Goal: Task Accomplishment & Management: Manage account settings

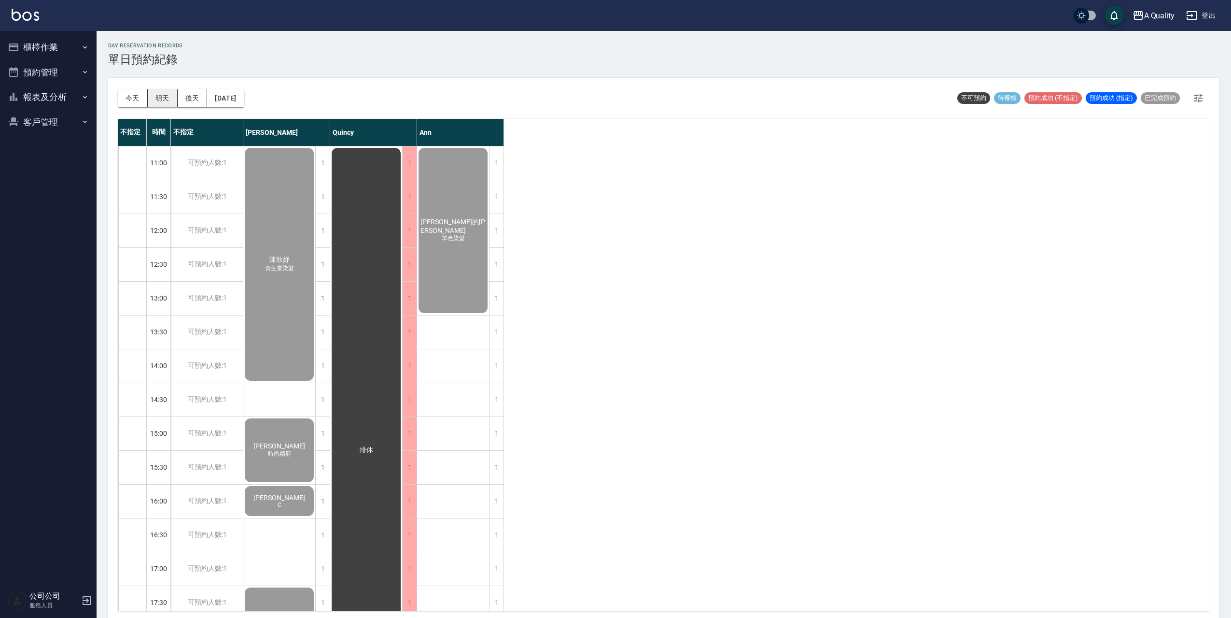
click at [159, 101] on button "明天" at bounding box center [163, 98] width 30 height 18
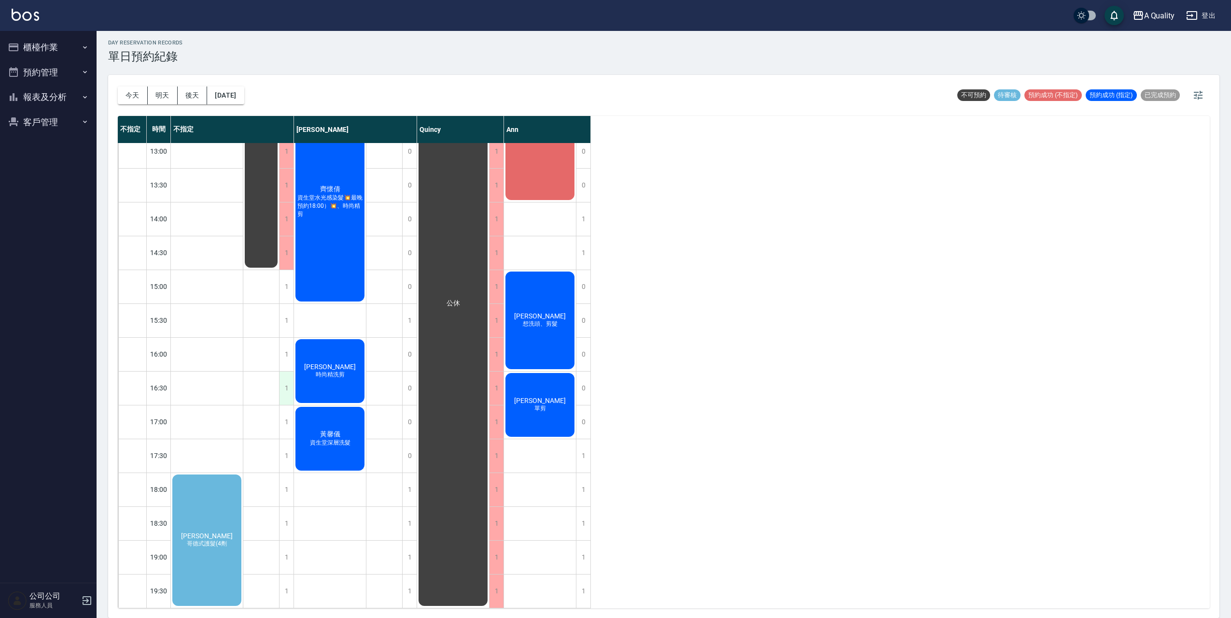
scroll to position [151, 0]
click at [223, 485] on div "[PERSON_NAME] 哥德式護髮(4劑" at bounding box center [207, 540] width 72 height 134
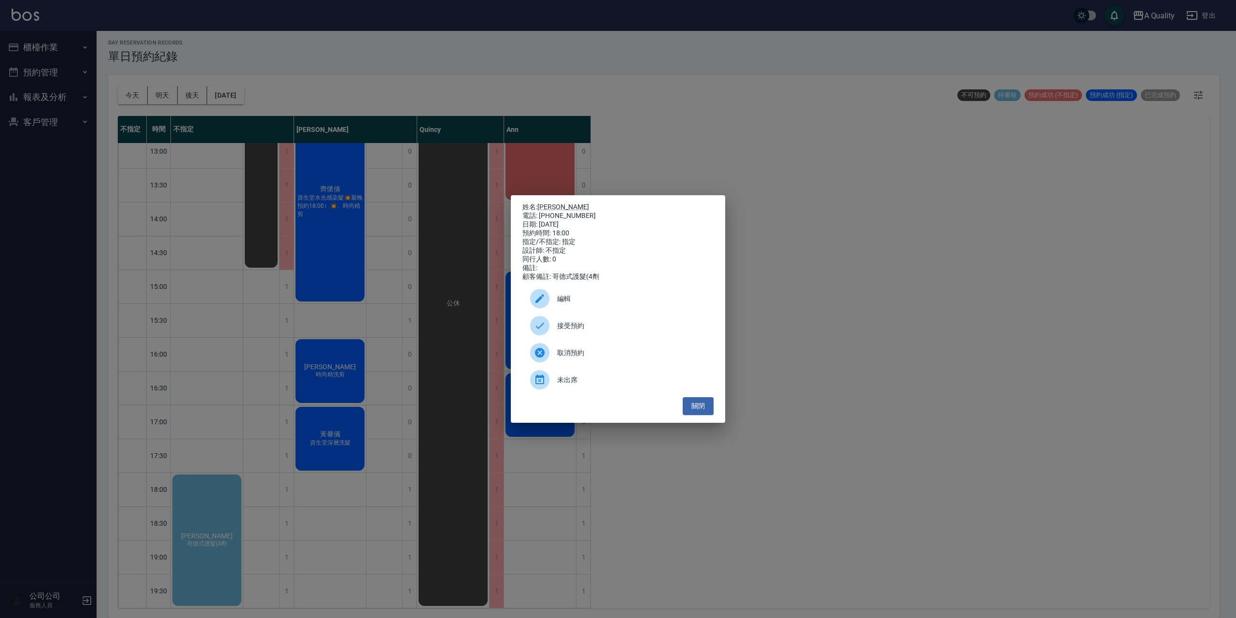
click at [572, 331] on span "接受預約" at bounding box center [631, 326] width 149 height 10
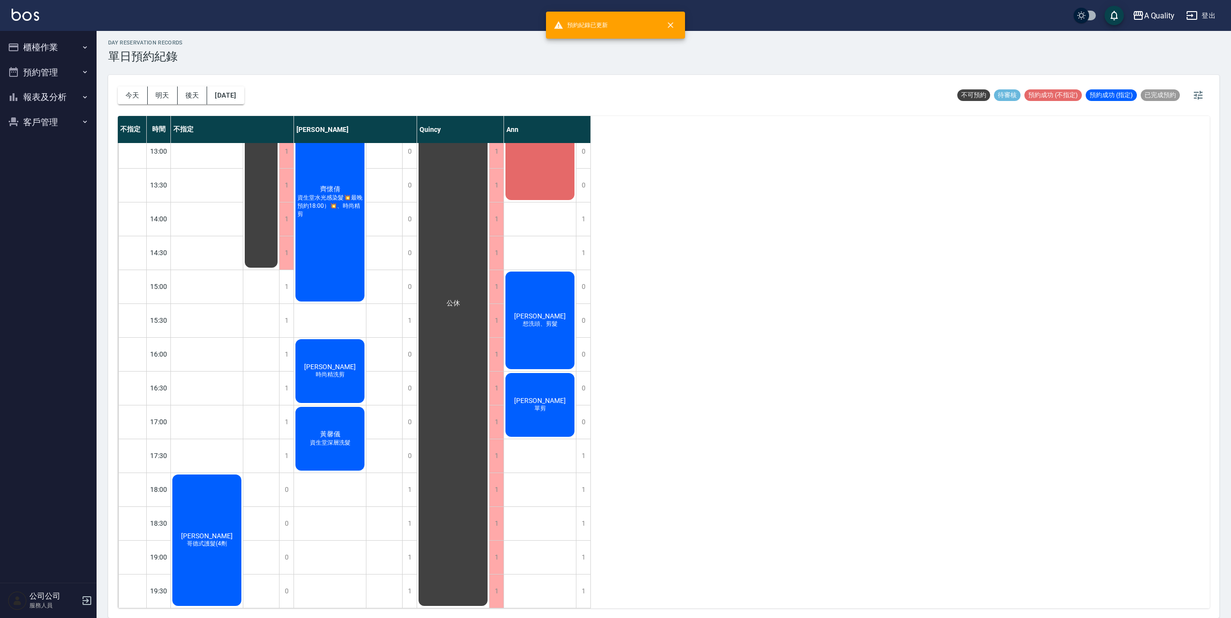
click at [209, 502] on div "[PERSON_NAME] 哥德式護髮(4劑" at bounding box center [207, 540] width 72 height 134
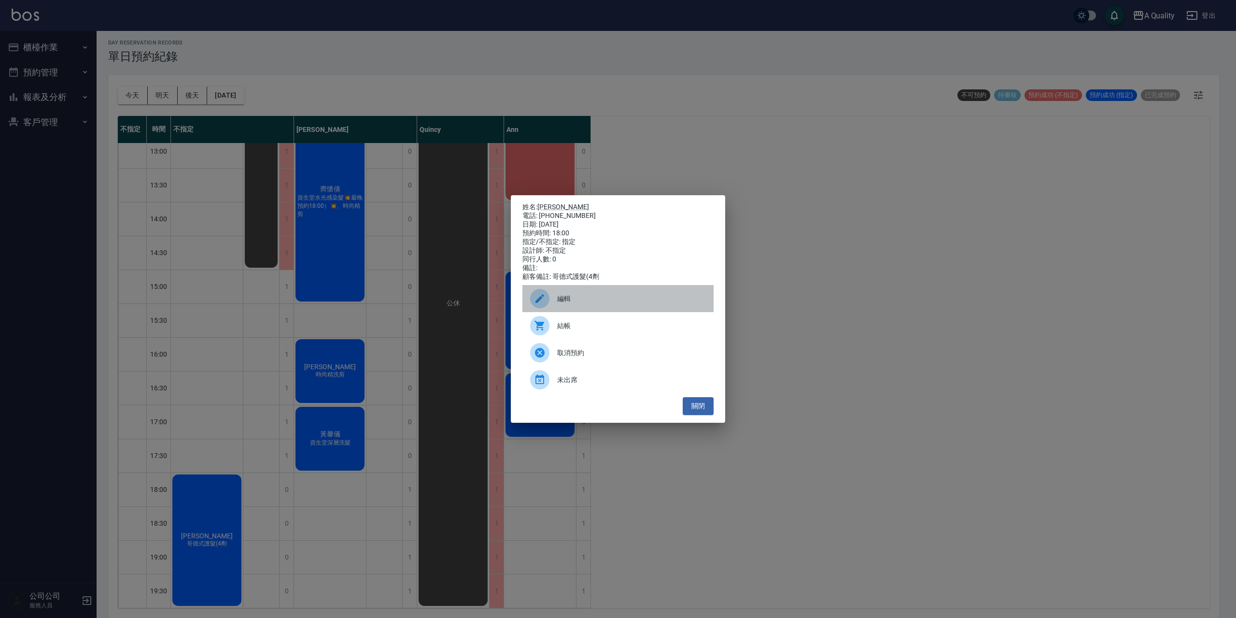
drag, startPoint x: 577, startPoint y: 308, endPoint x: 569, endPoint y: 280, distance: 29.1
click at [577, 304] on span "編輯" at bounding box center [631, 299] width 149 height 10
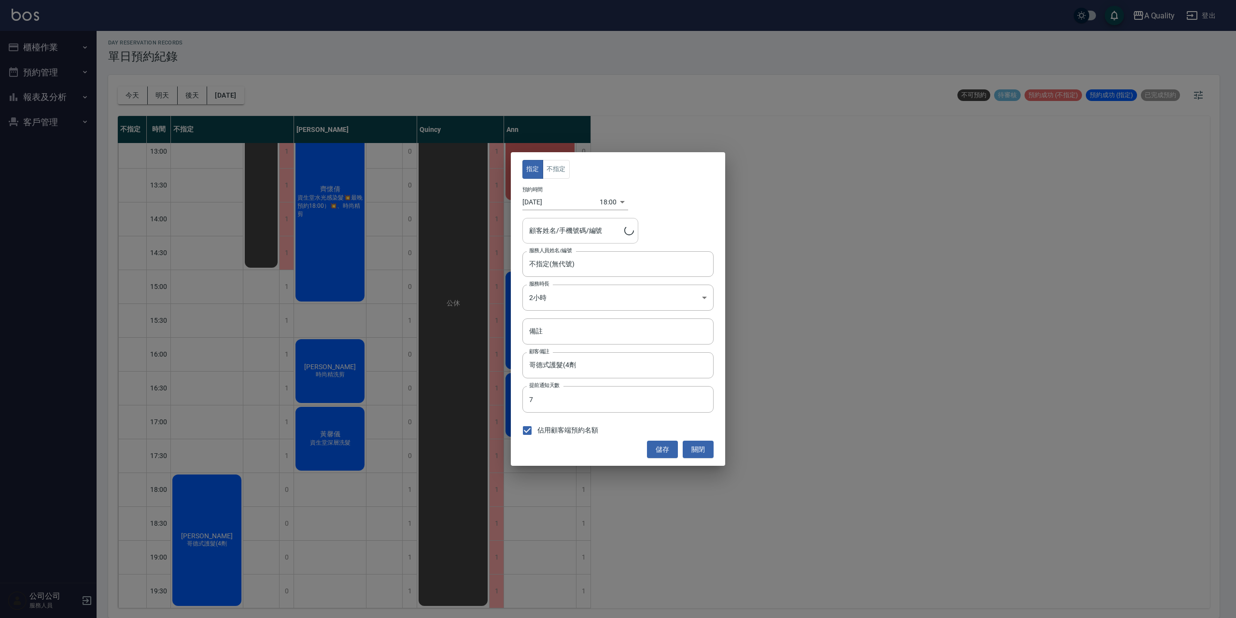
type input "[PERSON_NAME]/0977370389"
click at [556, 168] on button "不指定" at bounding box center [556, 169] width 27 height 19
click at [596, 274] on div "不指定(無代號) 服務人員姓名/編號" at bounding box center [617, 264] width 191 height 26
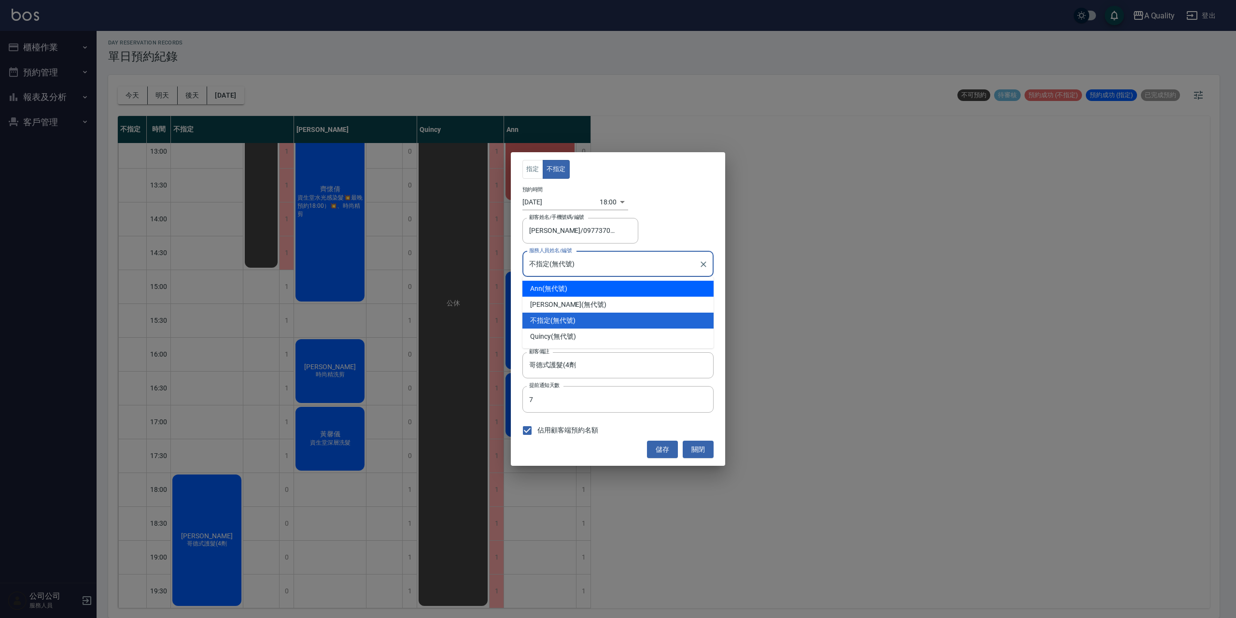
click at [572, 288] on div "Ann (無代號)" at bounding box center [617, 289] width 191 height 16
type input "Ann(無代號)"
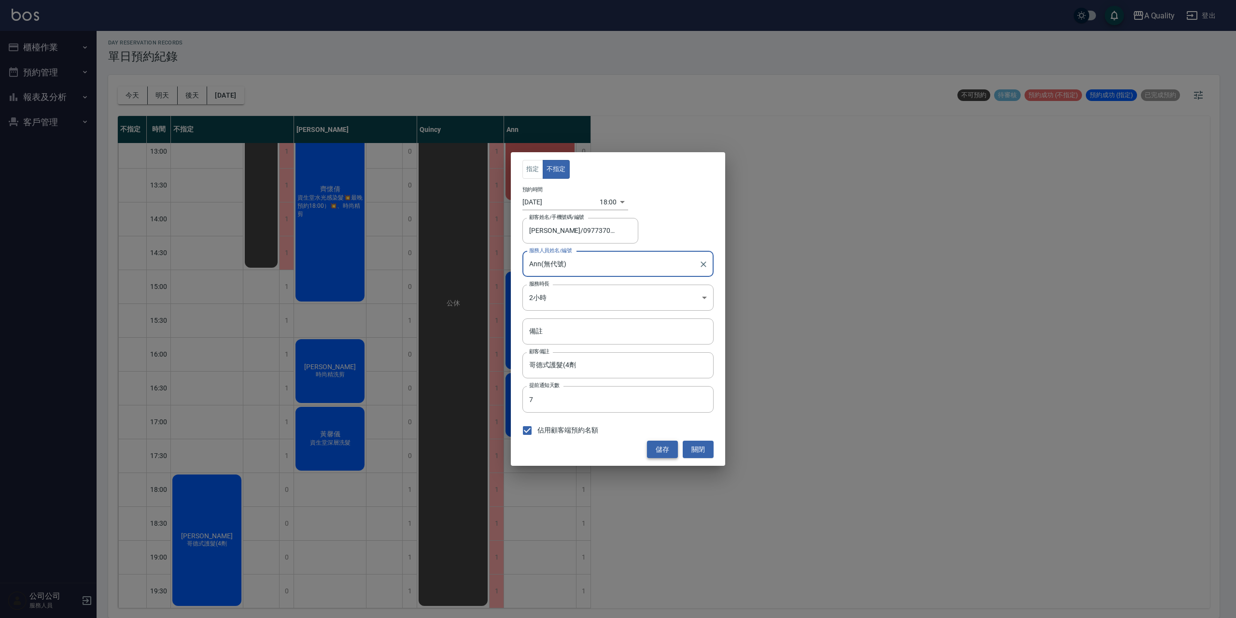
click at [667, 447] on button "儲存" at bounding box center [662, 449] width 31 height 18
